Goal: Information Seeking & Learning: Check status

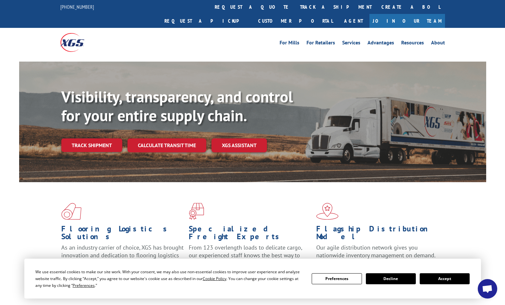
drag, startPoint x: 90, startPoint y: 131, endPoint x: 94, endPoint y: 130, distance: 3.7
click at [90, 139] on link "Track shipment" at bounding box center [91, 146] width 61 height 14
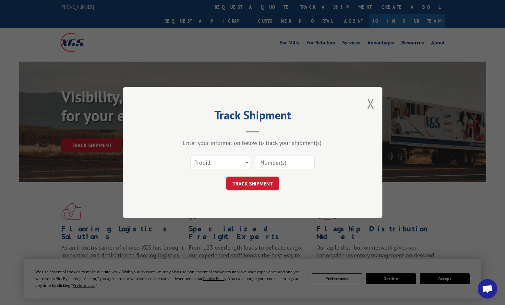
click at [275, 163] on input at bounding box center [285, 163] width 60 height 14
click at [241, 165] on select "Select category... Probill BOL PO" at bounding box center [220, 163] width 60 height 14
click at [327, 189] on div "TRACK SHIPMENT" at bounding box center [252, 184] width 195 height 14
click at [372, 104] on button "Close modal" at bounding box center [370, 103] width 7 height 17
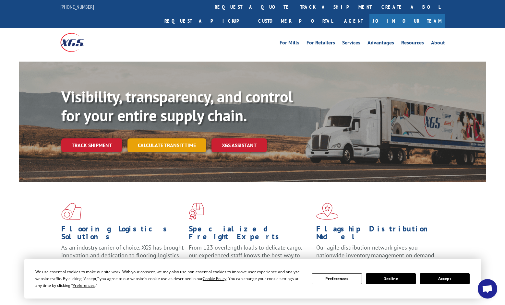
click at [173, 139] on link "Calculate transit time" at bounding box center [167, 146] width 79 height 14
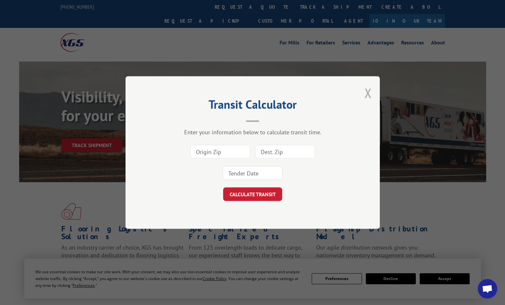
click at [366, 92] on button "Close modal" at bounding box center [368, 92] width 7 height 17
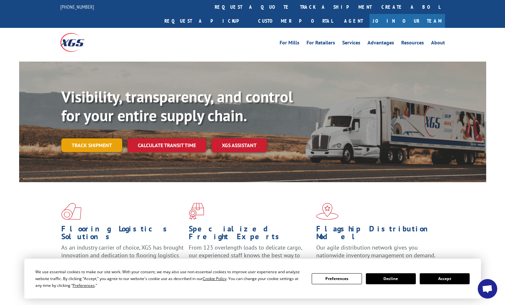
click at [101, 139] on link "Track shipment" at bounding box center [91, 146] width 61 height 14
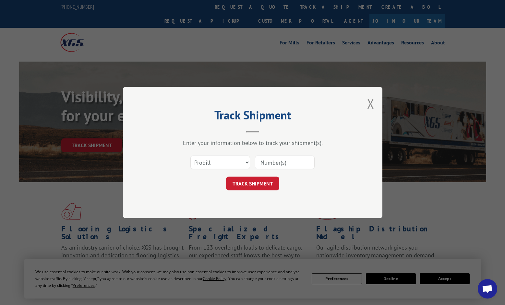
click at [272, 165] on input at bounding box center [285, 163] width 60 height 14
paste input "17001965"
type input "17001965"
click at [258, 185] on button "TRACK SHIPMENT" at bounding box center [252, 184] width 53 height 14
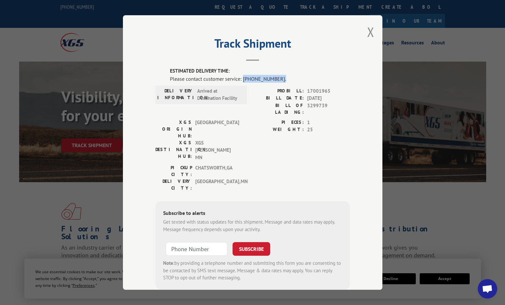
drag, startPoint x: 241, startPoint y: 79, endPoint x: 276, endPoint y: 82, distance: 35.2
click at [276, 82] on div "Please contact customer service: [PHONE_NUMBER]." at bounding box center [260, 79] width 180 height 8
copy div "[PHONE_NUMBER]."
click at [369, 35] on button "Close modal" at bounding box center [370, 31] width 7 height 17
